Goal: Task Accomplishment & Management: Use online tool/utility

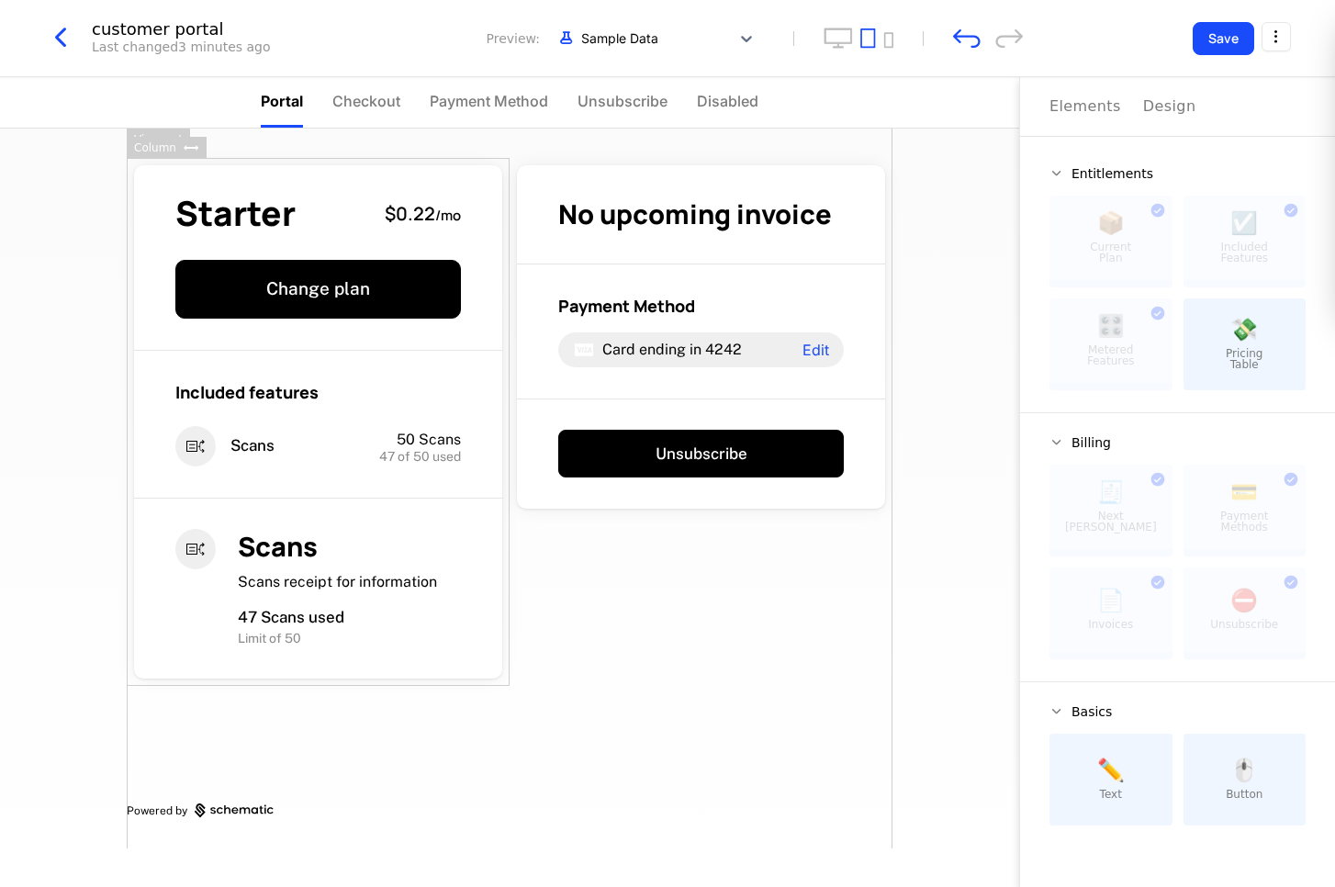
click at [1229, 39] on button "Save" at bounding box center [1224, 38] width 62 height 33
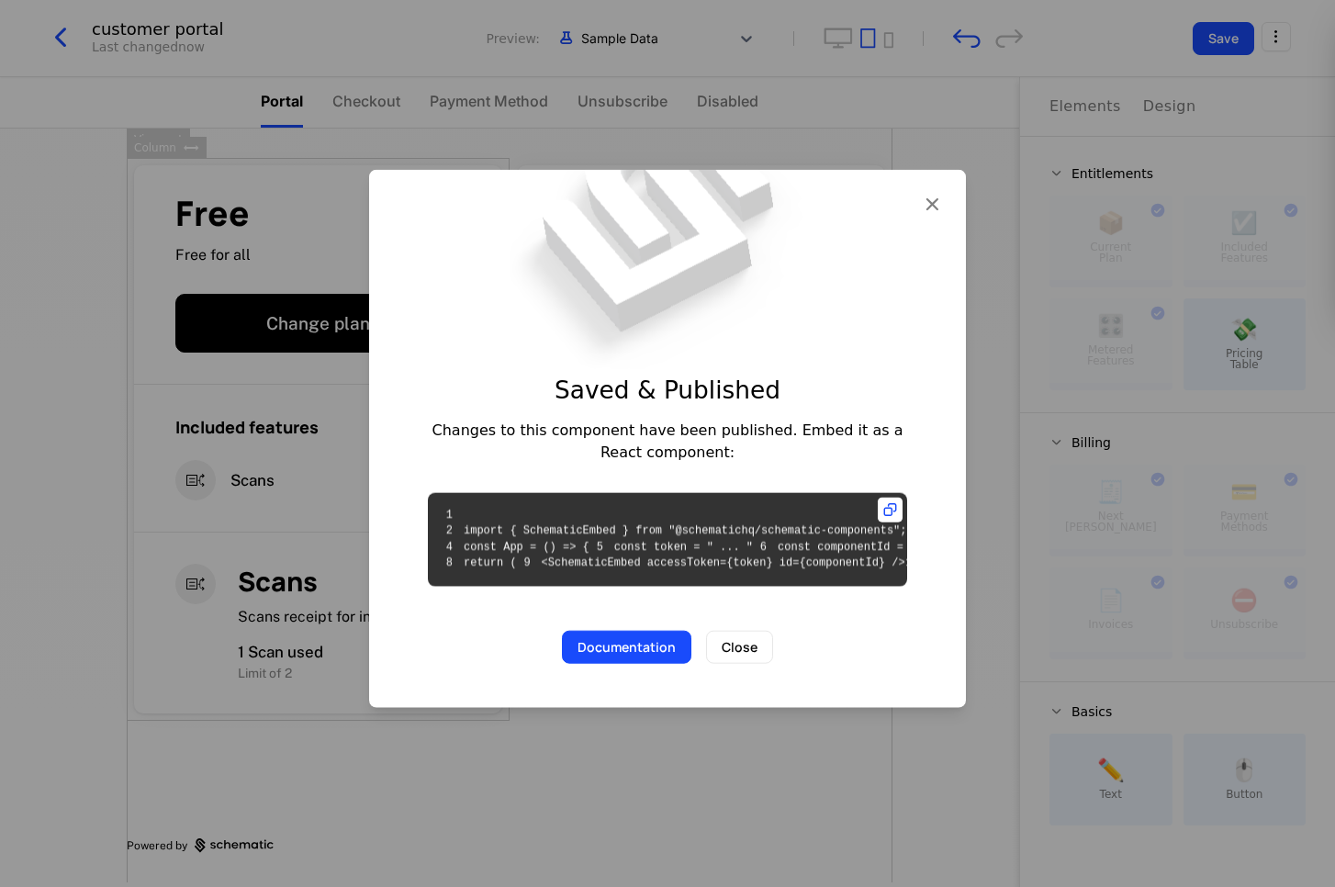
scroll to position [0, 39]
click at [760, 664] on button "Close" at bounding box center [739, 647] width 67 height 33
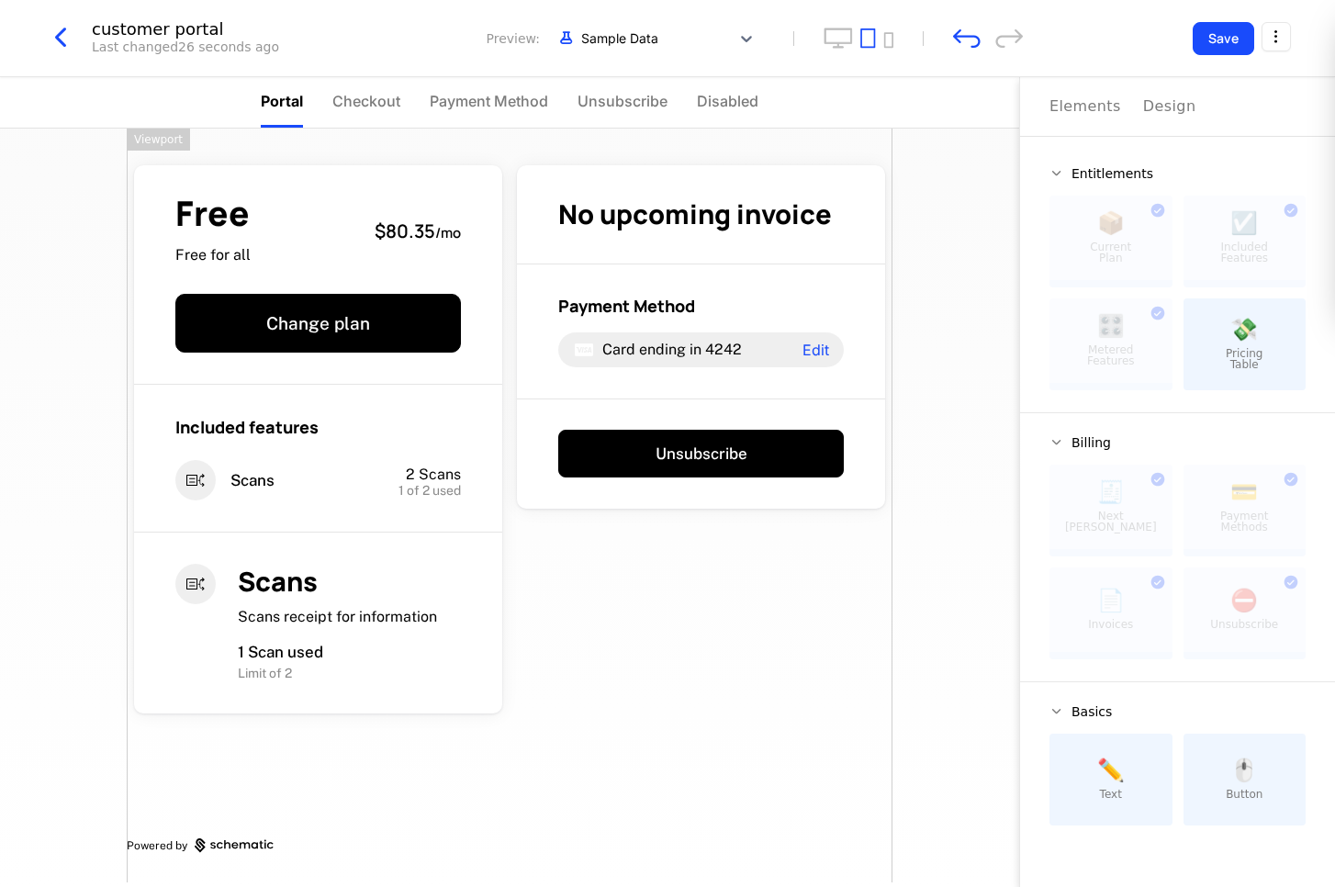
click at [376, 110] on span "Checkout" at bounding box center [366, 101] width 68 height 22
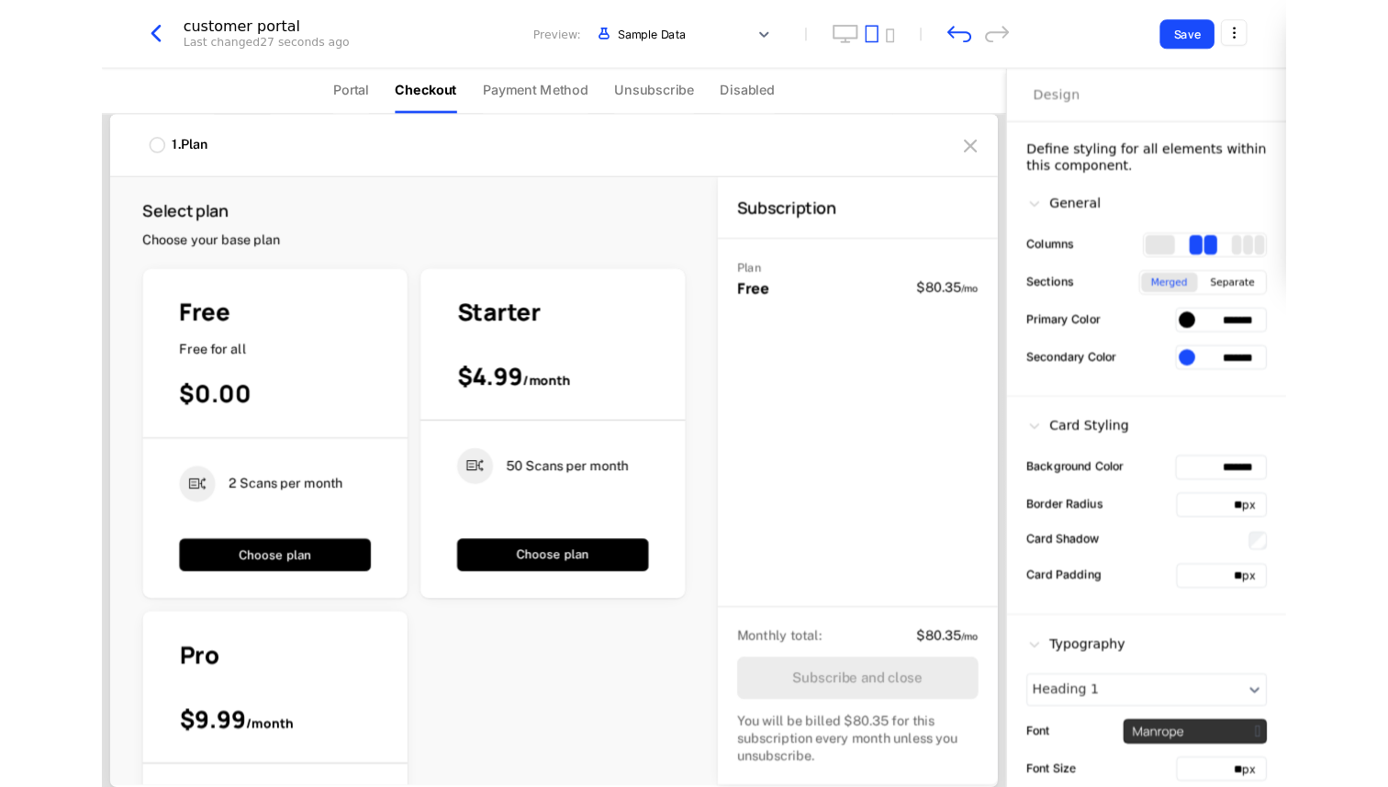
scroll to position [0, 0]
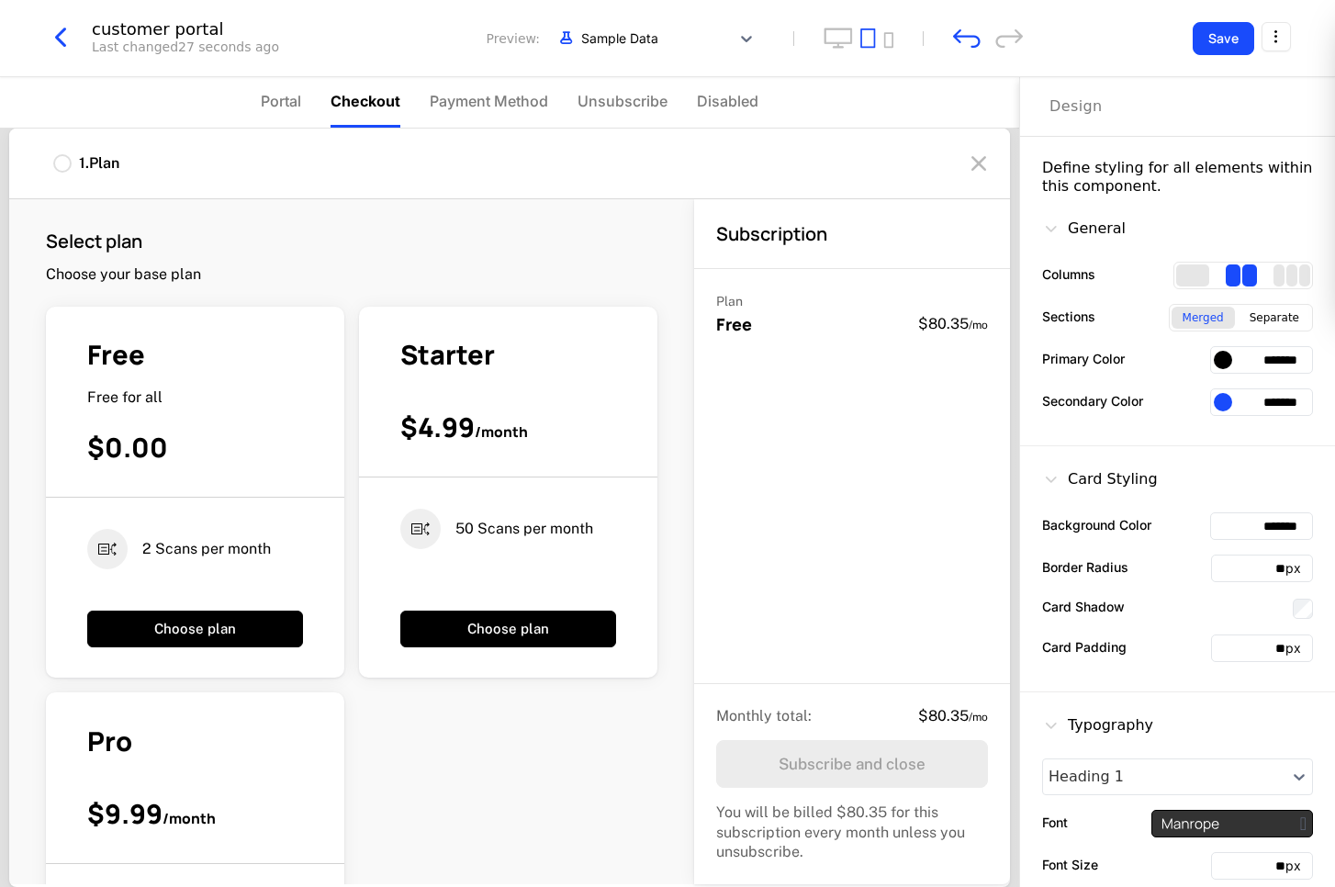
click at [1255, 275] on div at bounding box center [1243, 276] width 140 height 28
click at [1274, 274] on div "3 columns" at bounding box center [1292, 275] width 37 height 22
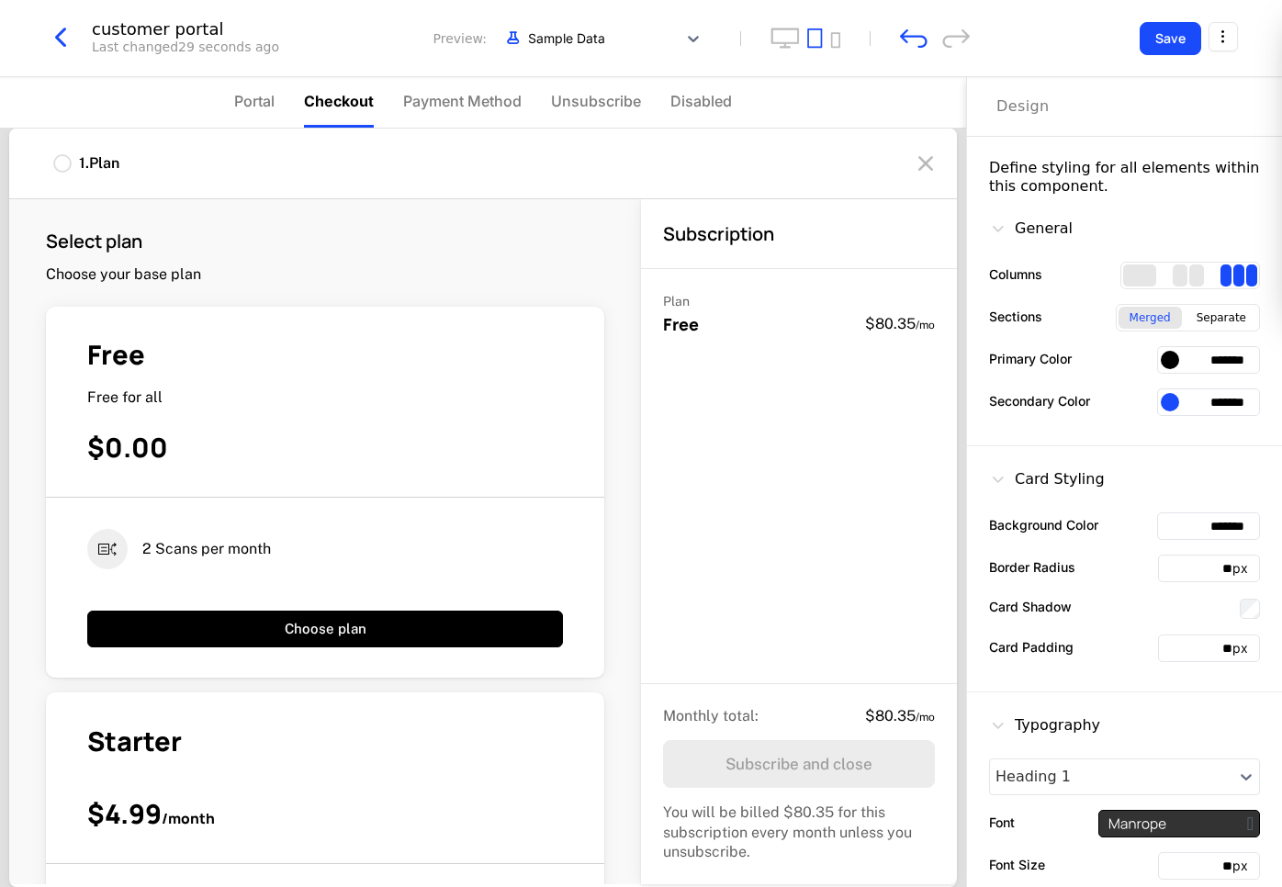
drag, startPoint x: 1176, startPoint y: 266, endPoint x: 1168, endPoint y: 271, distance: 9.5
click at [1189, 266] on div "2 columns" at bounding box center [1196, 275] width 15 height 22
click at [1134, 272] on div "1 columns" at bounding box center [1139, 275] width 33 height 22
click at [459, 107] on span "Payment Method" at bounding box center [462, 101] width 118 height 22
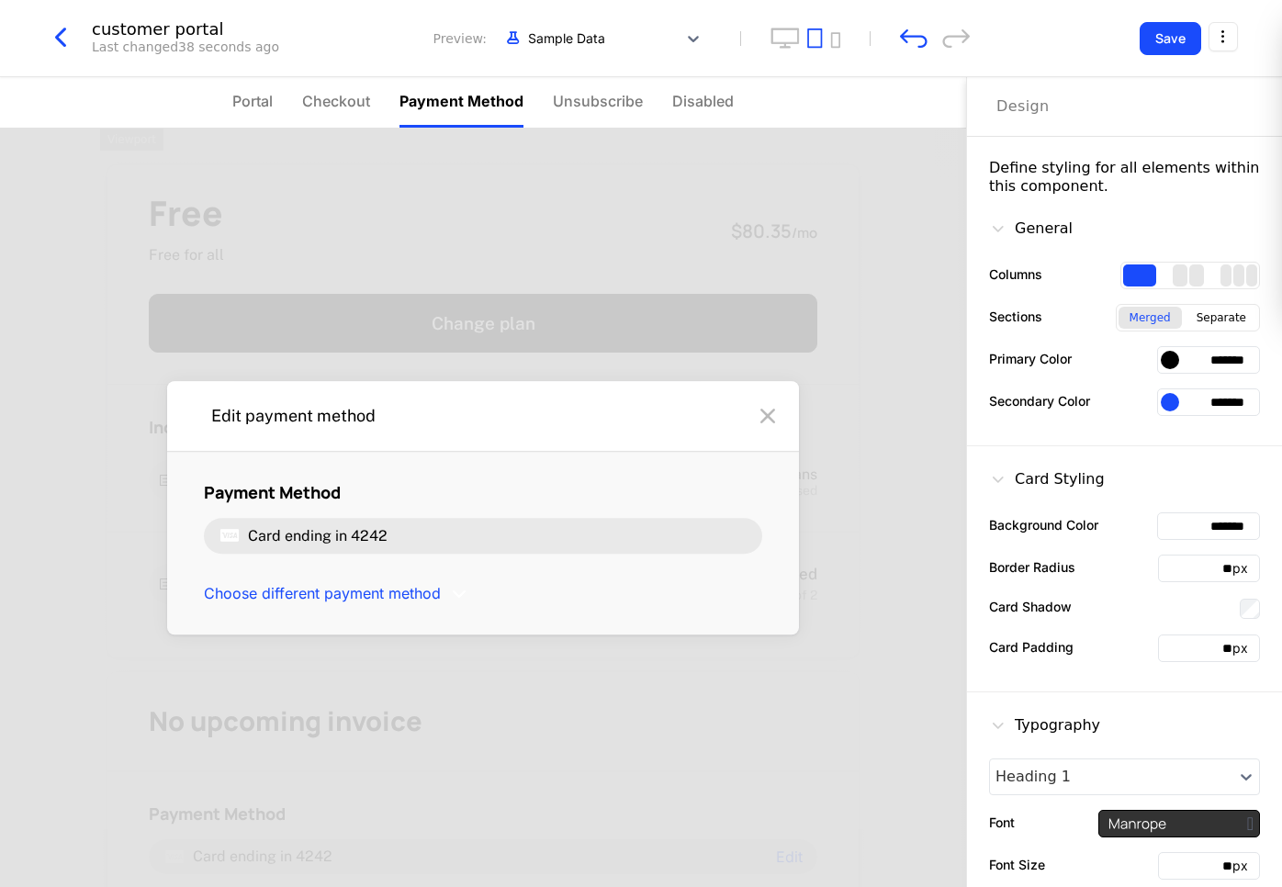
click at [343, 106] on span "Checkout" at bounding box center [336, 101] width 68 height 22
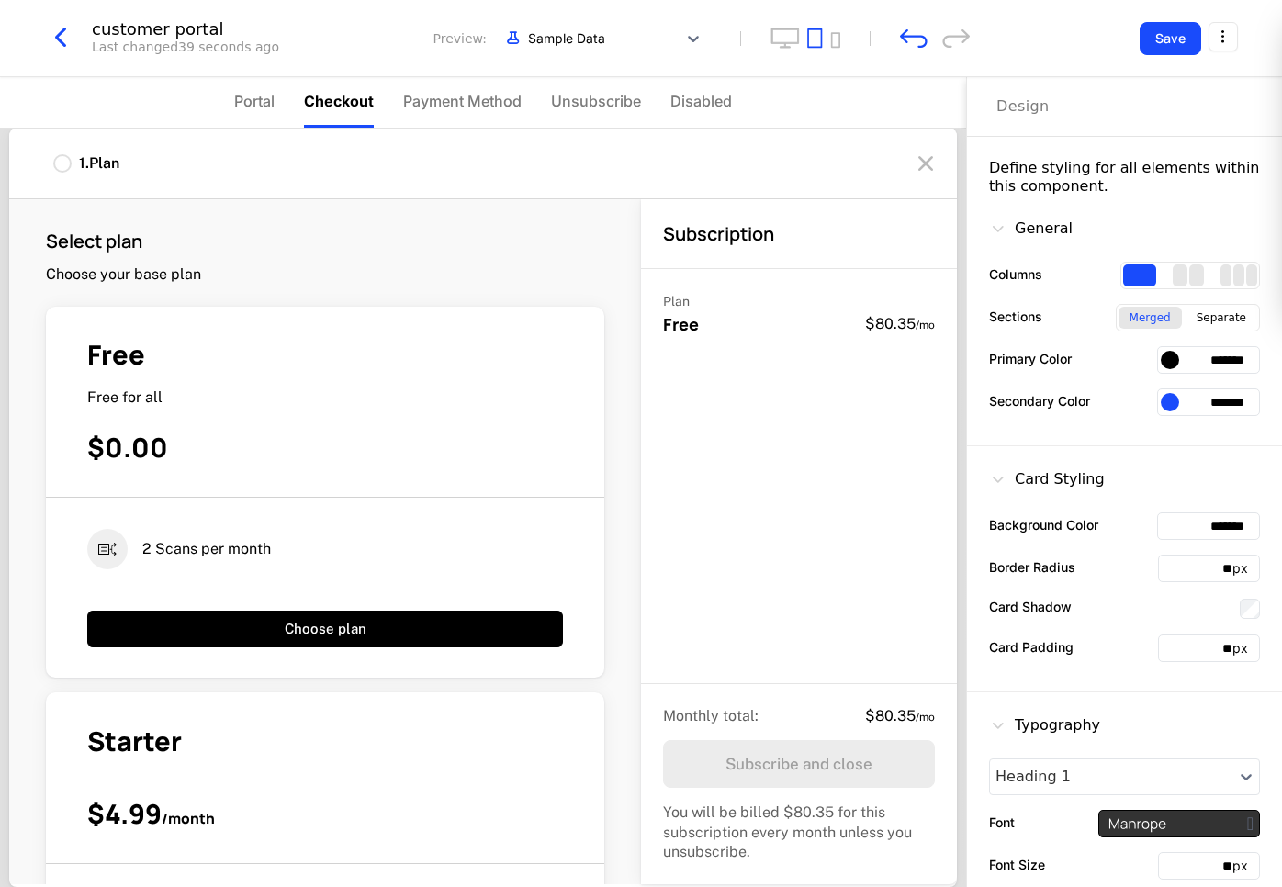
click at [1223, 39] on html "ej Development Dev Quickstart Features Features Flags Catalog Plans Add Ons Cre…" at bounding box center [641, 443] width 1282 height 887
click at [1136, 114] on div "How to install" at bounding box center [1103, 116] width 100 height 18
click at [1223, 38] on html "ej Development Dev Quickstart Features Features Flags Catalog Plans Add Ons Cre…" at bounding box center [641, 443] width 1282 height 887
click at [1194, 158] on icon "button" at bounding box center [1183, 155] width 19 height 19
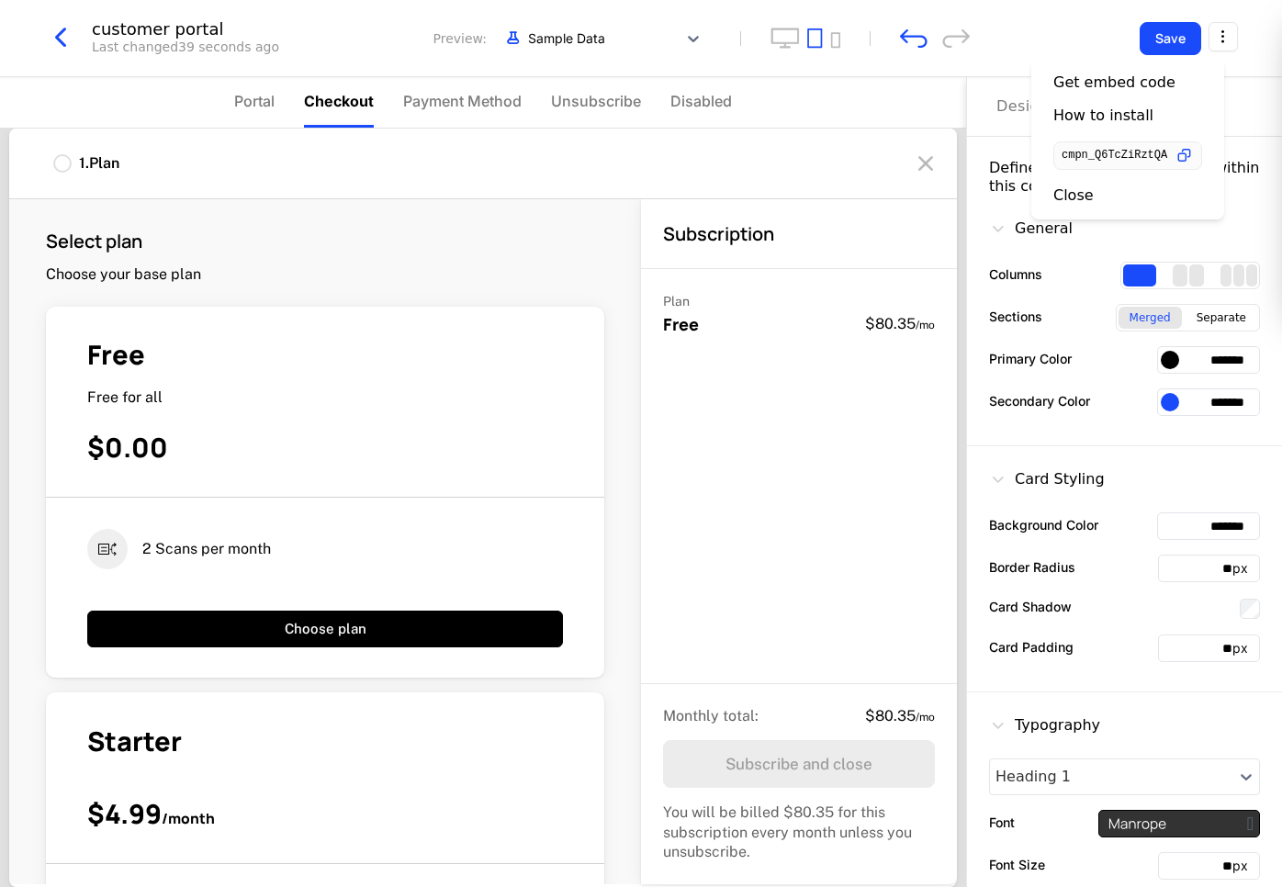
click at [1191, 158] on icon "button" at bounding box center [1183, 155] width 19 height 19
click at [1050, 48] on html "ej Development Dev Quickstart Features Features Flags Catalog Plans Add Ons Cre…" at bounding box center [641, 443] width 1282 height 887
click at [1214, 39] on html "ej Development Dev Quickstart Features Features Flags Catalog Plans Add Ons Cre…" at bounding box center [641, 443] width 1282 height 887
click at [1194, 153] on icon "button" at bounding box center [1183, 155] width 19 height 19
